Goal: Task Accomplishment & Management: Use online tool/utility

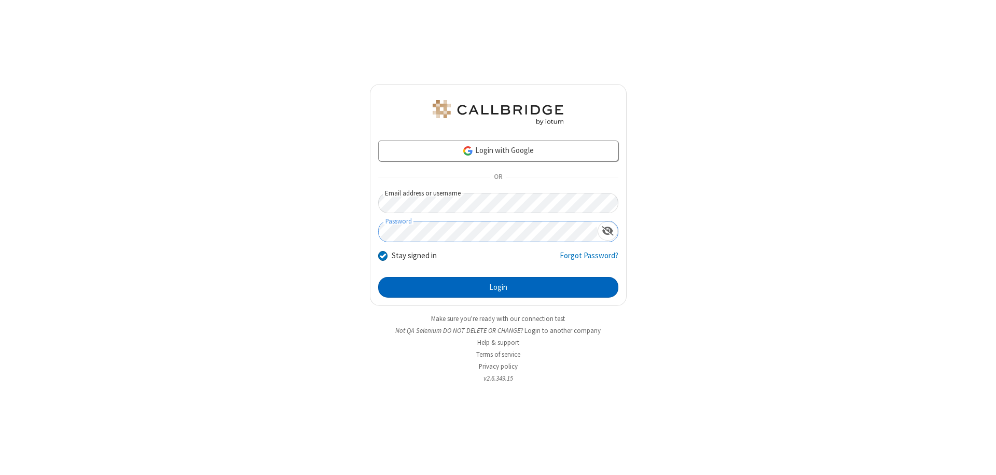
click at [498, 287] on button "Login" at bounding box center [498, 287] width 240 height 21
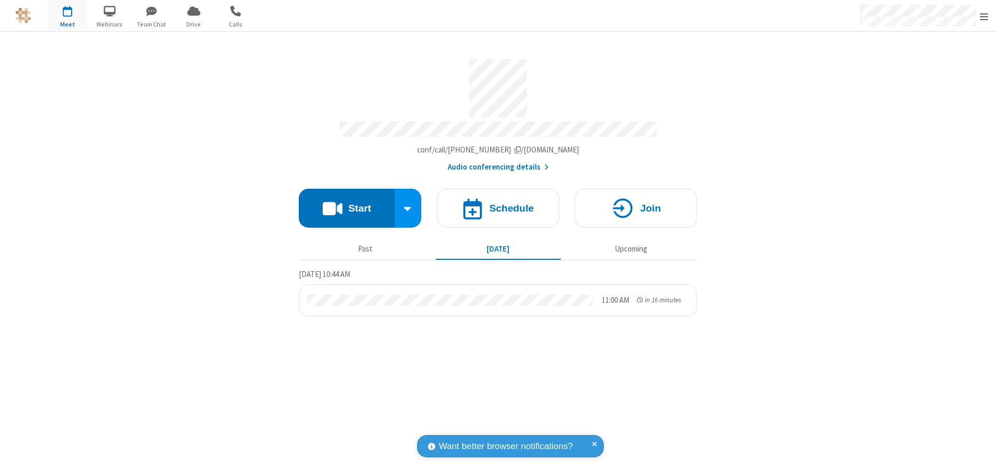
click at [984, 16] on span "Open menu" at bounding box center [984, 16] width 8 height 10
click at [193, 24] on span "Drive" at bounding box center [193, 24] width 39 height 9
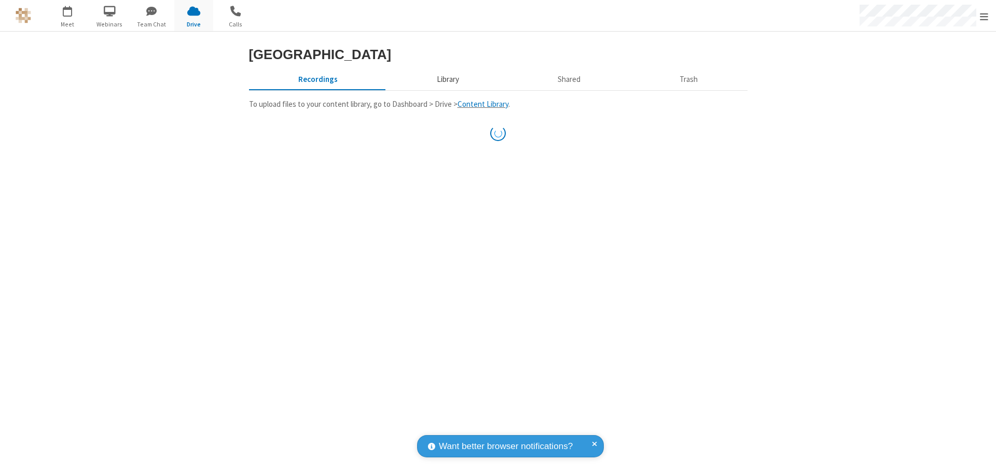
click at [446, 89] on button "Library" at bounding box center [447, 79] width 121 height 20
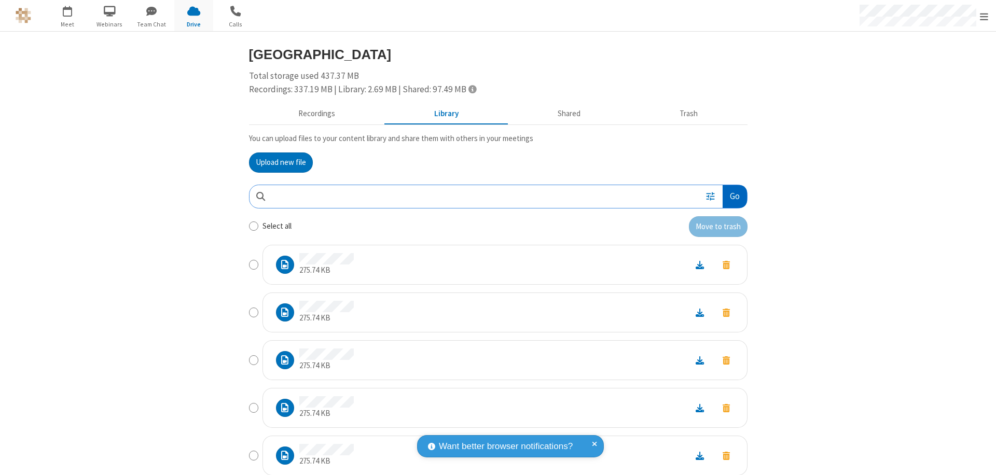
click at [730, 196] on button "Go" at bounding box center [734, 196] width 24 height 23
click at [276, 162] on button "Upload new file" at bounding box center [281, 162] width 64 height 21
